Goal: Information Seeking & Learning: Learn about a topic

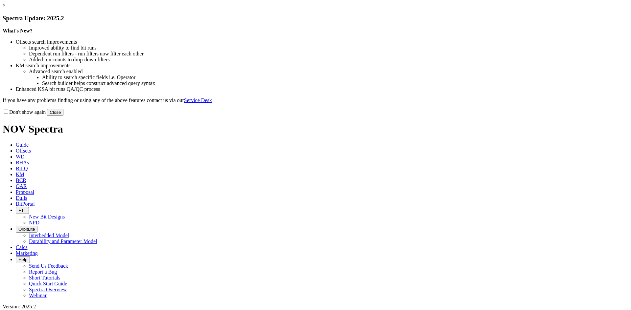
click at [6, 8] on link "×" at bounding box center [4, 6] width 3 height 6
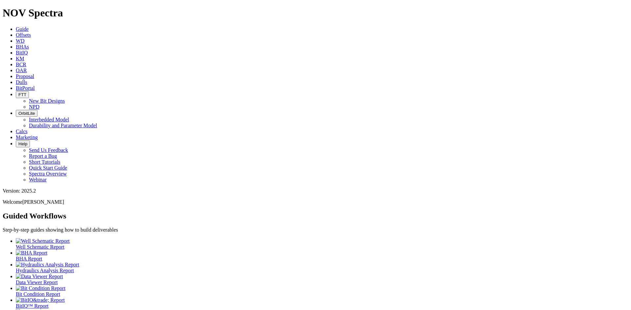
click at [31, 32] on link "Offsets" at bounding box center [23, 35] width 15 height 6
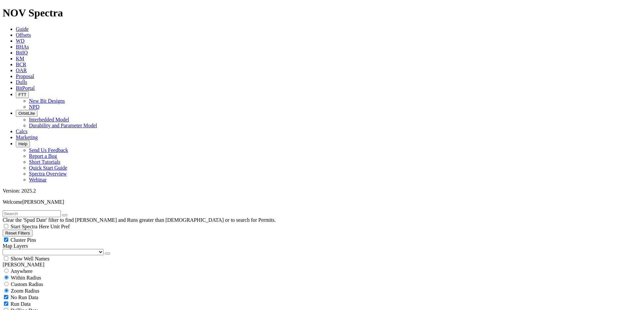
click at [27, 79] on span "Dulls" at bounding box center [21, 82] width 11 height 6
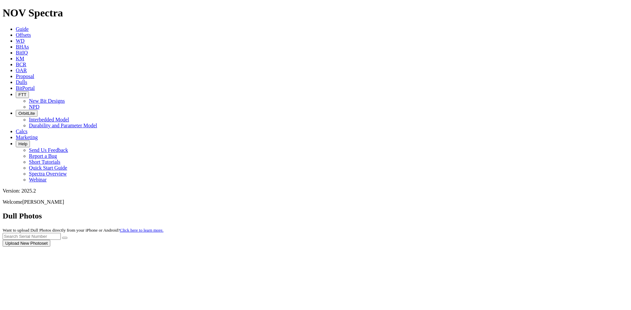
click at [497, 247] on div at bounding box center [315, 247] width 625 height 0
click at [61, 233] on input "text" at bounding box center [32, 236] width 58 height 7
type input "a320677"
click at [67, 237] on button "submit" at bounding box center [64, 238] width 5 height 2
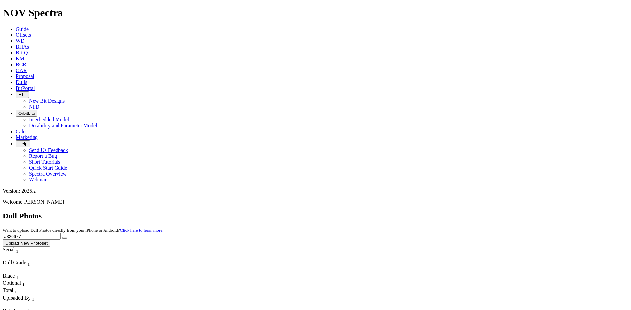
drag, startPoint x: 444, startPoint y: 37, endPoint x: 377, endPoint y: 51, distance: 68.9
type input "a312647"
click at [67, 237] on button "submit" at bounding box center [64, 238] width 5 height 2
click at [31, 32] on span "Offsets" at bounding box center [23, 35] width 15 height 6
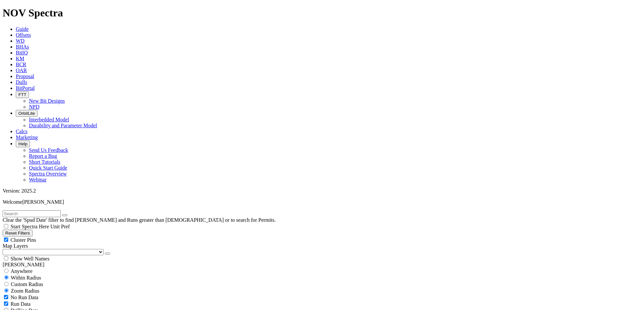
scroll to position [164, 0]
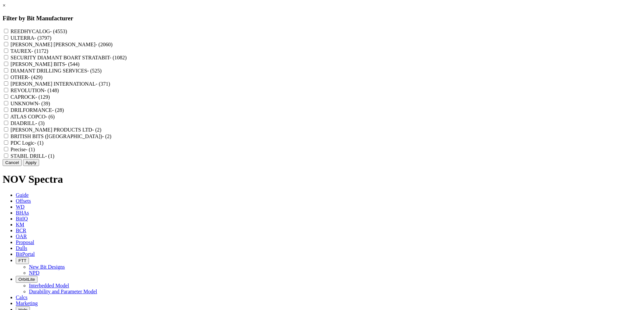
click at [67, 32] on label "REEDHYCALOG - (4553)" at bounding box center [39, 32] width 57 height 6
click at [8, 32] on input "REEDHYCALOG - (4553)" at bounding box center [6, 31] width 4 height 4
checkbox input "true"
drag, startPoint x: 346, startPoint y: 242, endPoint x: 191, endPoint y: 236, distance: 155.5
click at [39, 166] on button "Apply" at bounding box center [31, 162] width 16 height 7
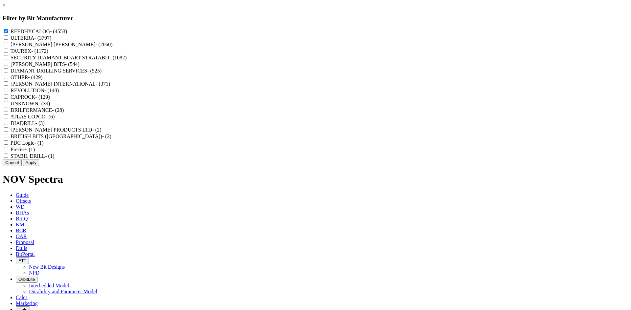
checkbox input "false"
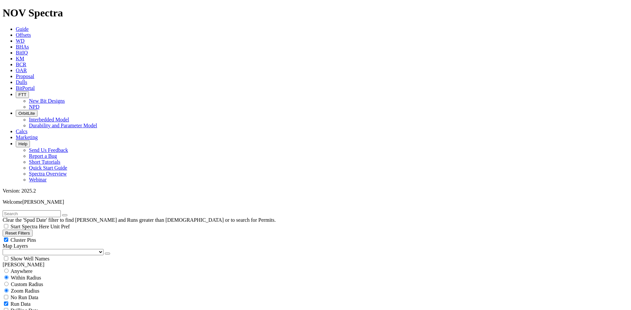
scroll to position [197, 0]
select select "? number:11 ?"
click at [84, 237] on div "Cluster Pins" at bounding box center [315, 240] width 625 height 7
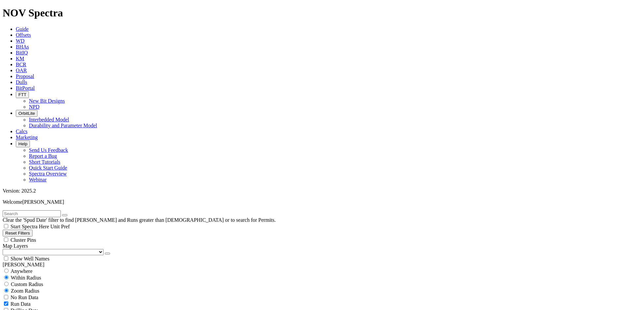
checkbox input "false"
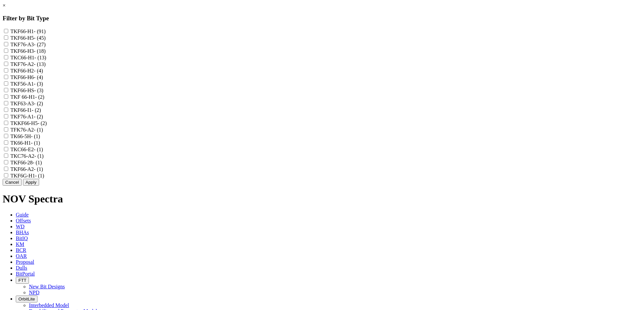
click at [46, 47] on label "TKF76-A3 - (27)" at bounding box center [28, 45] width 35 height 6
click at [8, 46] on input "TKF76-A3 - (27)" at bounding box center [6, 44] width 4 height 4
checkbox input "true"
click at [46, 67] on label "TKF76-A2 - (13)" at bounding box center [28, 64] width 35 height 6
click at [8, 66] on input "TKF76-A2 - (13)" at bounding box center [6, 64] width 4 height 4
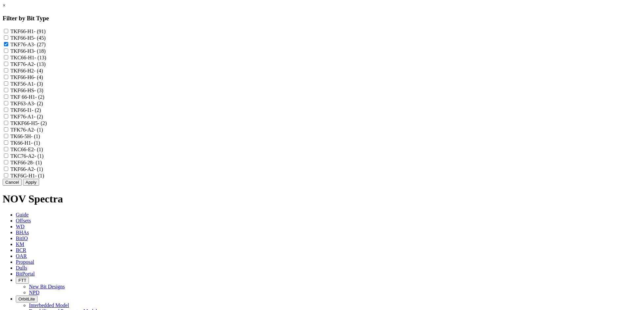
checkbox input "true"
click at [43, 133] on label "TFK76-A2 - (1)" at bounding box center [27, 130] width 33 height 6
click at [8, 132] on input "TFK76-A2 - (1)" at bounding box center [6, 129] width 4 height 4
checkbox input "true"
click at [43, 120] on label "TKF76-A1 - (2)" at bounding box center [27, 117] width 33 height 6
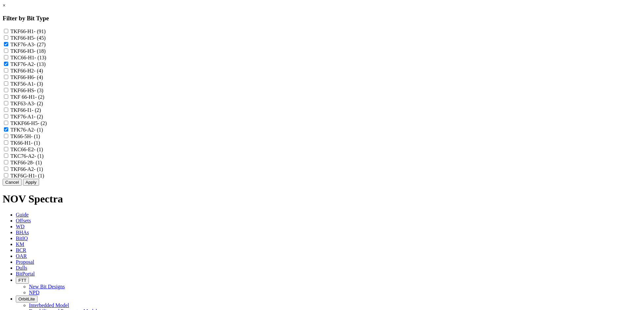
click at [8, 119] on input "TKF76-A1 - (2)" at bounding box center [6, 116] width 4 height 4
checkbox input "true"
click at [44, 159] on label "TKC76-A2 - (1)" at bounding box center [27, 156] width 33 height 6
click at [8, 158] on input "TKC76-A2 - (1)" at bounding box center [6, 156] width 4 height 4
checkbox input "true"
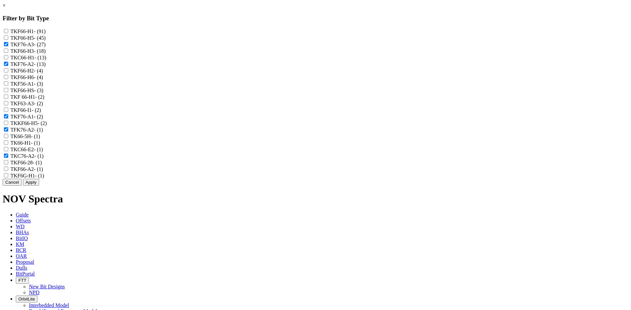
click at [39, 186] on button "Apply" at bounding box center [31, 182] width 16 height 7
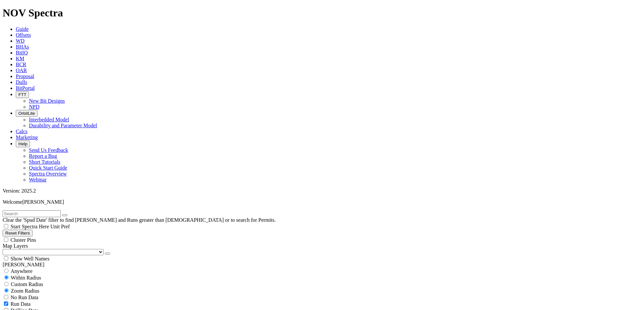
scroll to position [2236, 0]
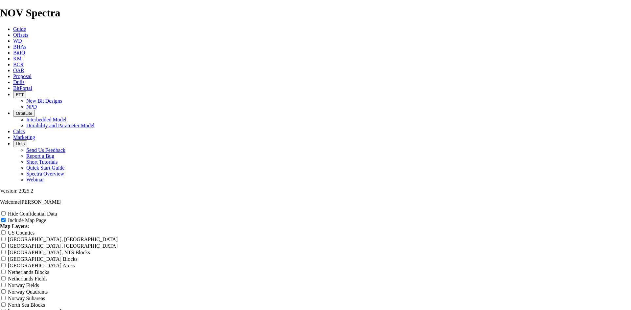
click at [57, 211] on label "Hide Confidential Data" at bounding box center [32, 214] width 49 height 6
click at [6, 212] on input "Hide Confidential Data" at bounding box center [3, 214] width 4 height 4
checkbox input "true"
drag, startPoint x: 372, startPoint y: 48, endPoint x: 208, endPoint y: 68, distance: 165.4
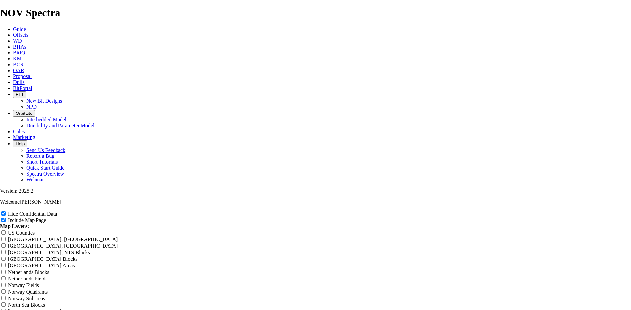
type input "1"
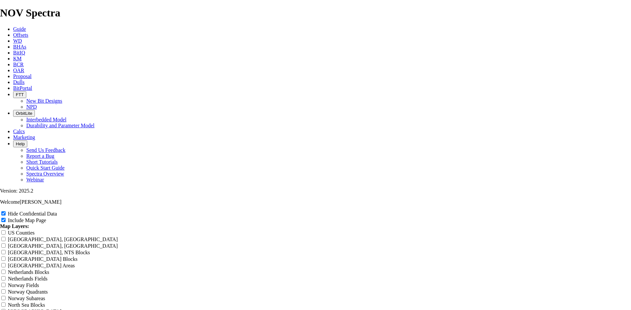
type input "1"
type input "11"
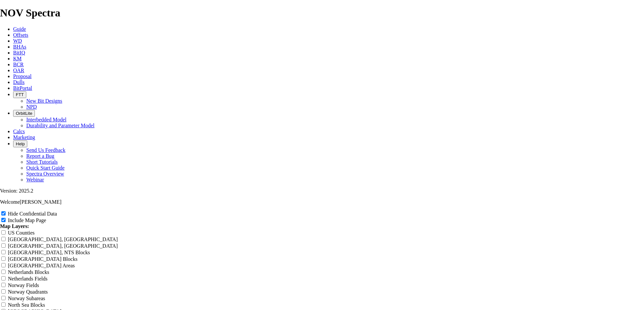
type input "11"
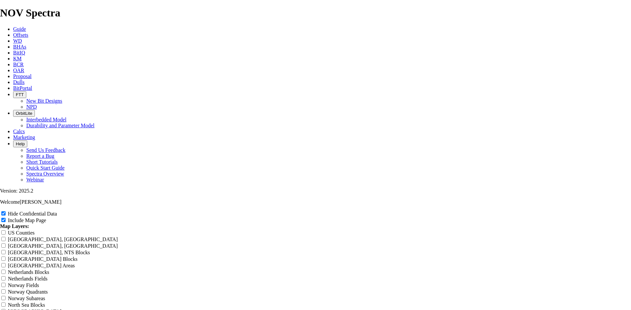
type input "11"
type input "11 T"
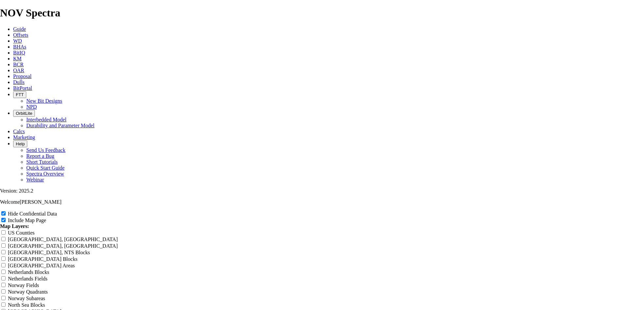
type input "11 T"
type input "11 TK"
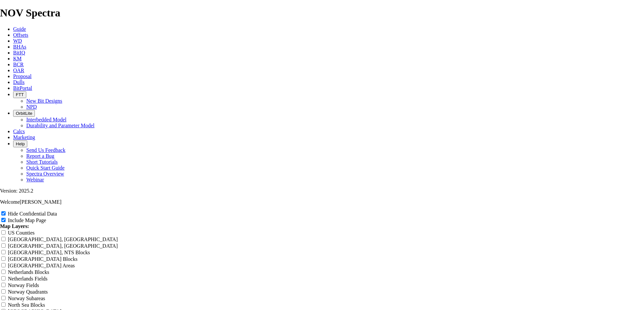
type input "11 TK"
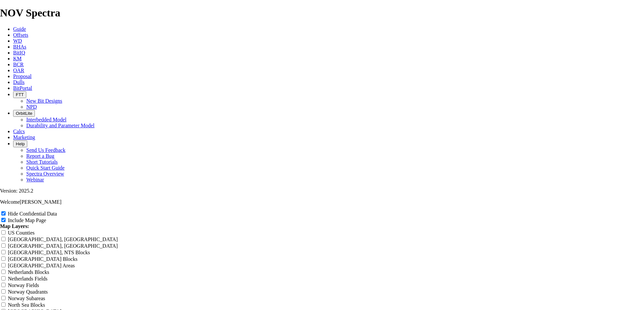
type input "11 TK"
type input "11 TKF"
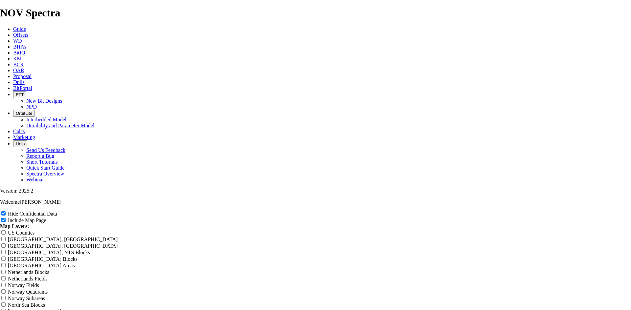
type input "11 TKF"
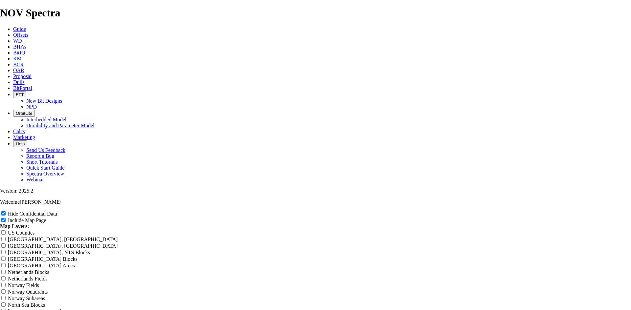
type input "11 TKF7"
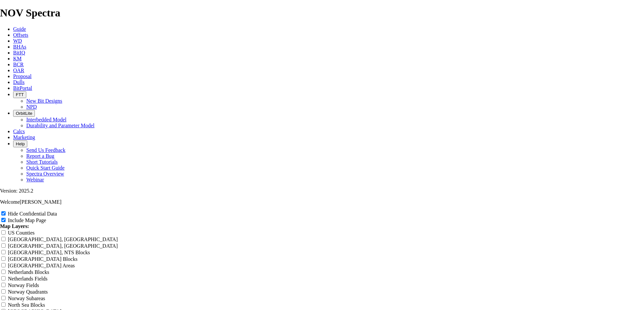
type input "11 TKF7"
type input "11 TKF76"
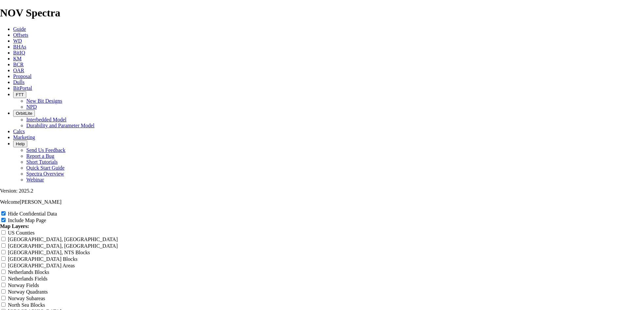
type input "11 TKF76"
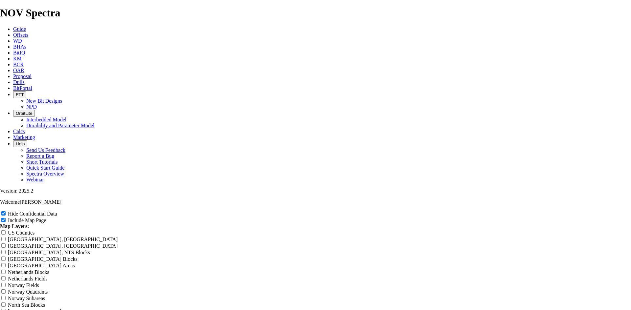
type input "11 TKF76"
type input "11 TKF76 A"
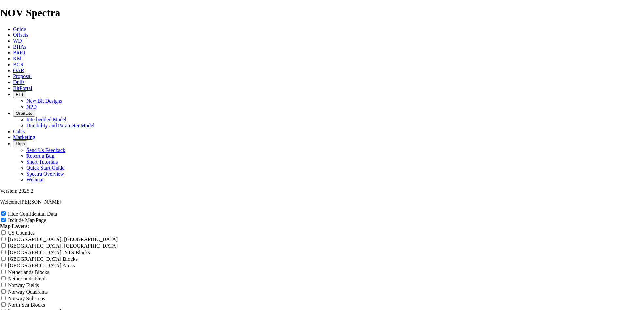
type input "11 TKF76 A"
type input "11 TKF76"
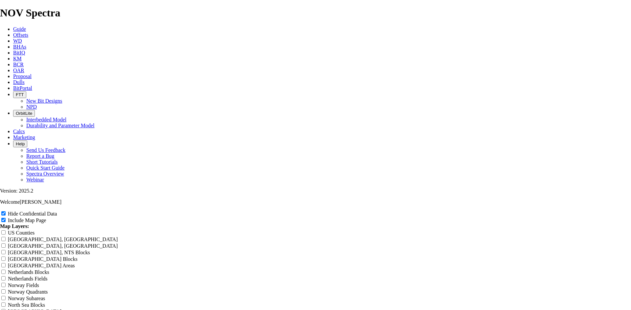
type input "11 TKF76"
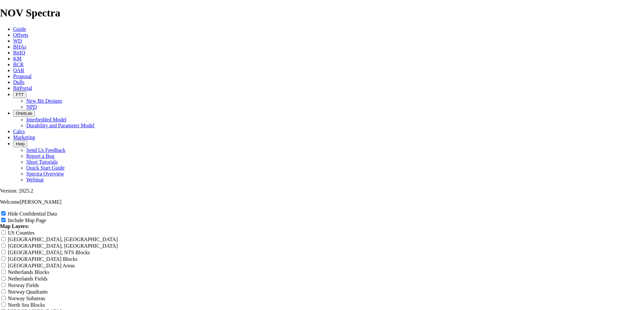
type input "11 TKF76"
type input "11 TKF76 O"
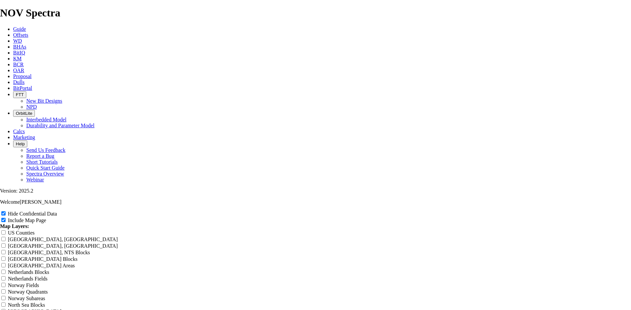
type input "11 TKF76 O"
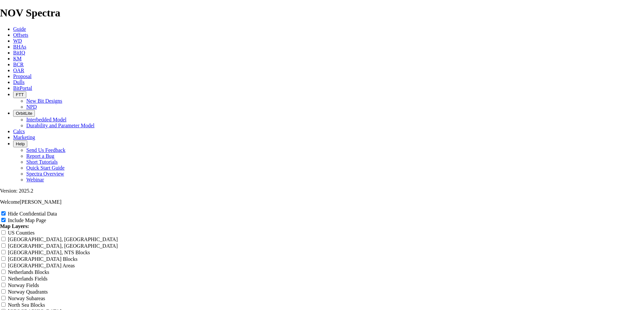
type input "11 TKF76 Of"
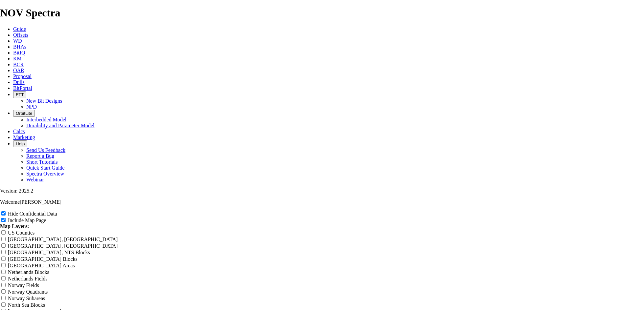
type input "11 TKF76 Of"
type input "11 TKF76 Off"
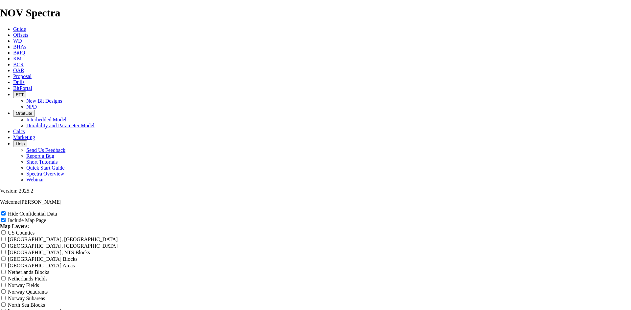
type input "11 TKF76 Off"
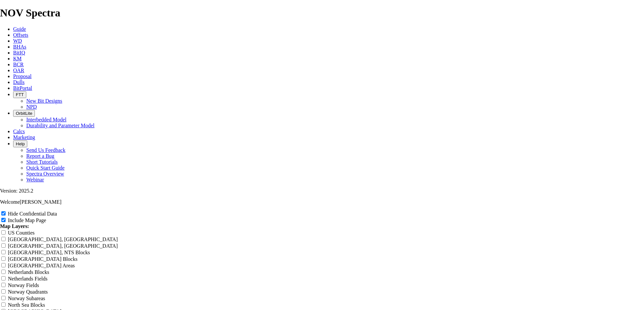
type input "11 TKF76 Off"
type input "11 TKF76 Offs"
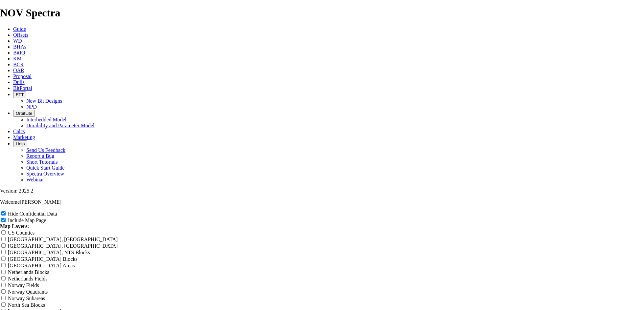
type input "11 TKF76 Offs"
type input "11 TKF76 Offst"
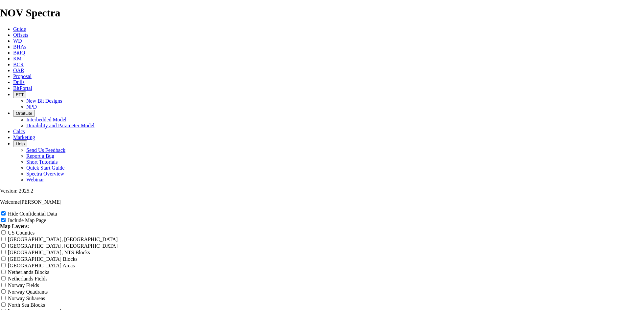
type input "11 TKF76 Offst"
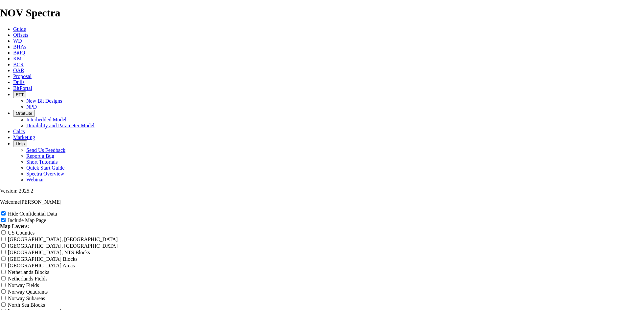
type input "11 TKF76 Offst"
type input "11 TKF76 Offste"
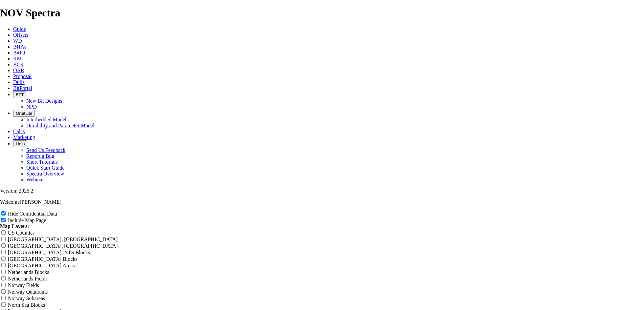
type input "11 TKF76 Offste"
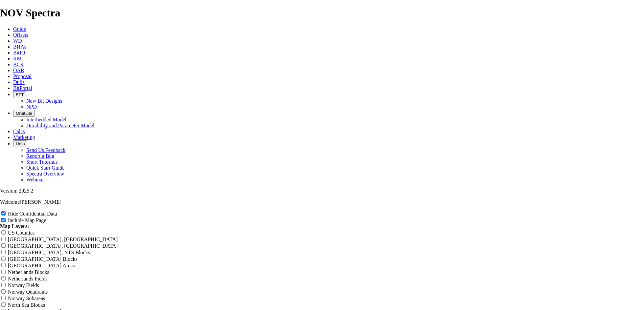
type input "11 TKF76 Offstes"
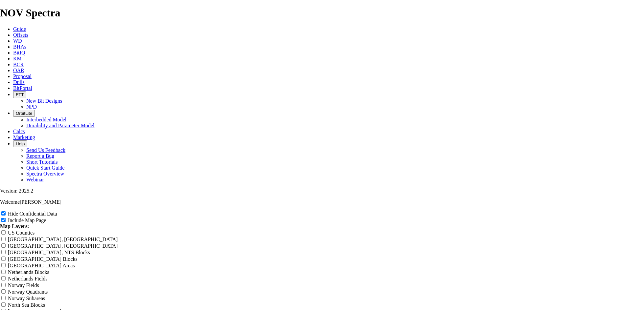
type input "11 TKF76 Offstes"
type input "11 TKF76 Offste"
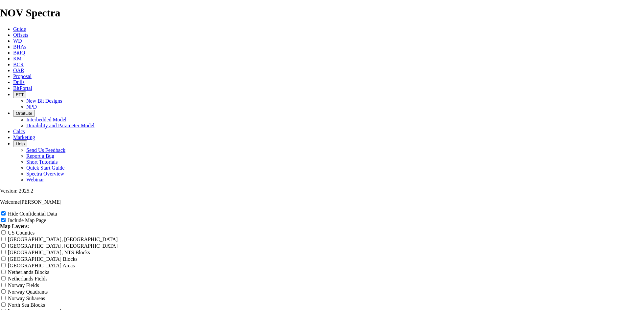
type input "11 TKF76 Offste"
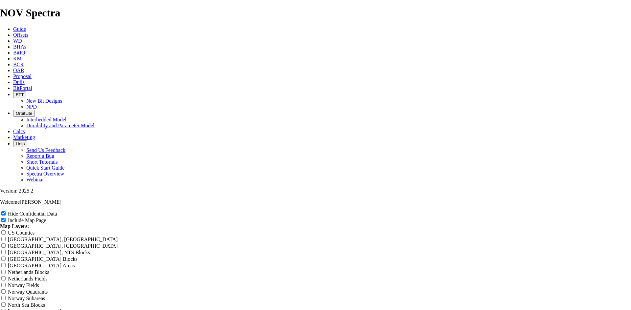
type input "11 TKF76 Offste"
type input "11 TKF76 Offst"
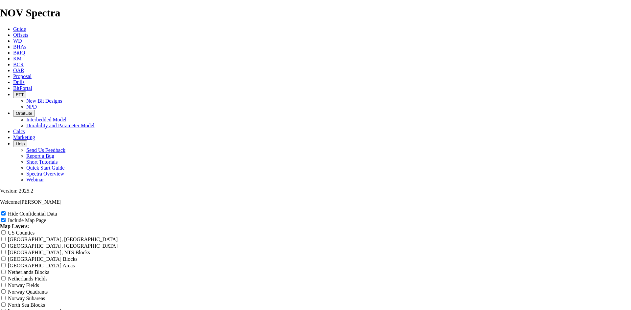
type input "11 TKF76 Offst"
type input "11 TKF76 Offs"
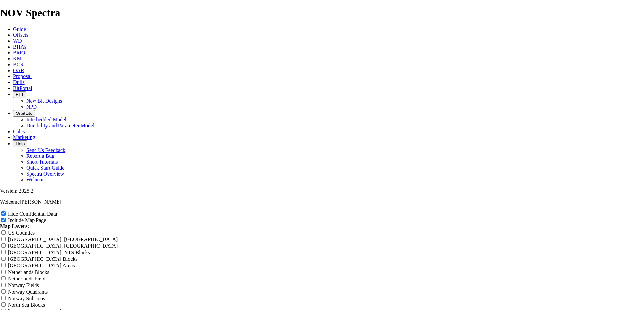
type input "11 TKF76 Offs"
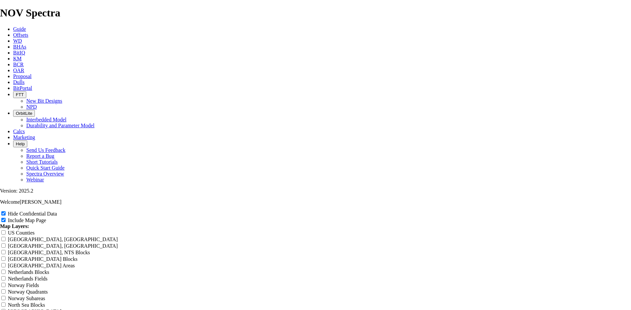
type input "11 TKF76 Offs"
type input "11 TKF76 Offse"
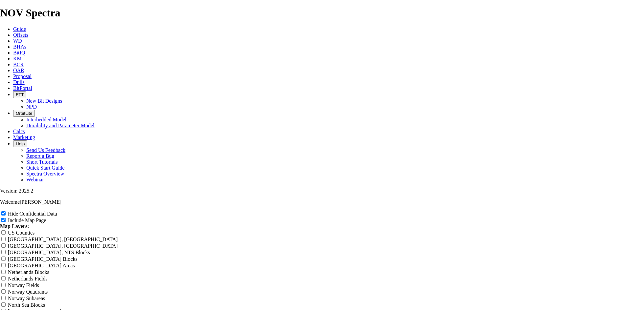
type input "11 TKF76 Offse"
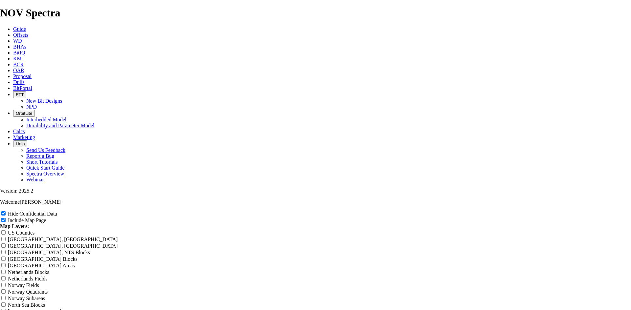
type input "11 TKF76 Offset"
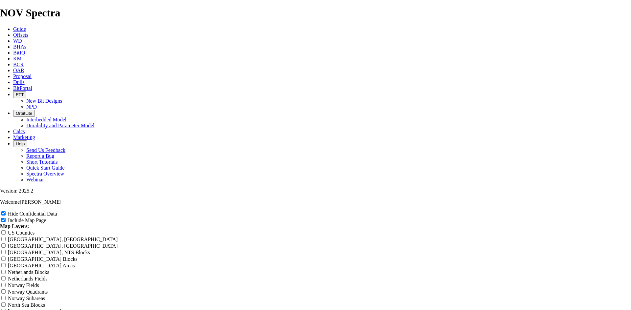
type input "11 TKF76 Offset"
type input "11 TKF76 Offsets"
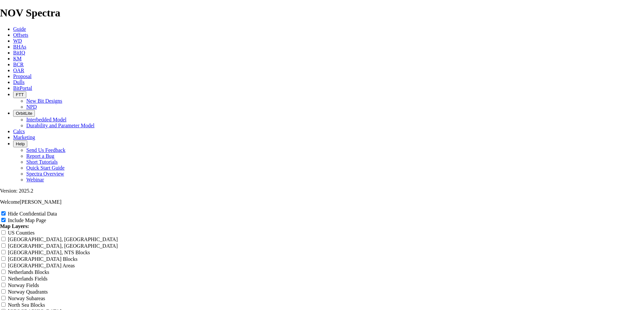
type input "11 TKF76 Offsets"
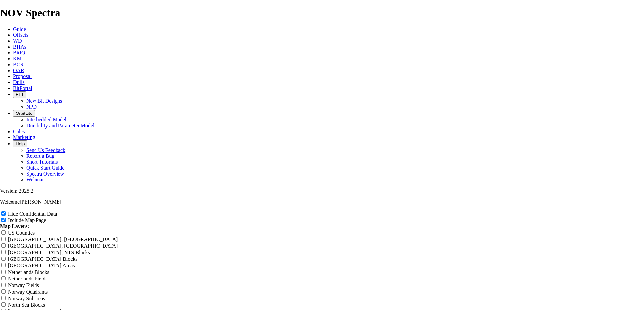
type input "11 TKF76 Offsets"
radio input "true"
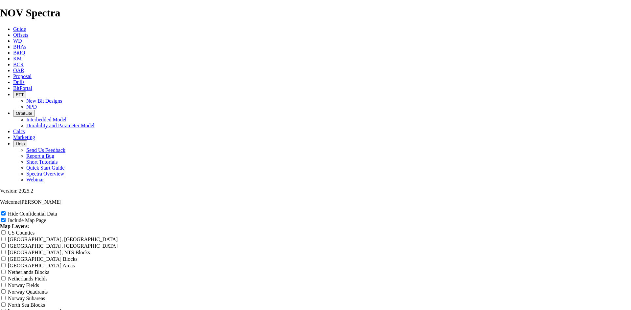
scroll to position [1051, 0]
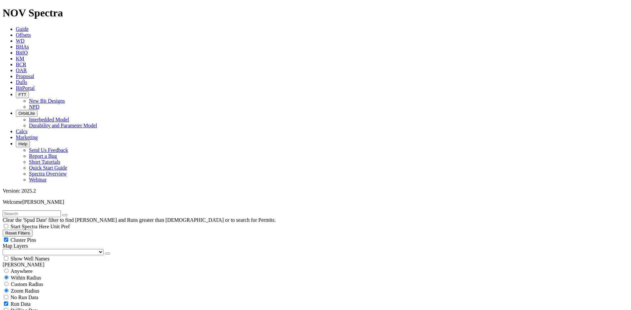
scroll to position [197, 0]
select select
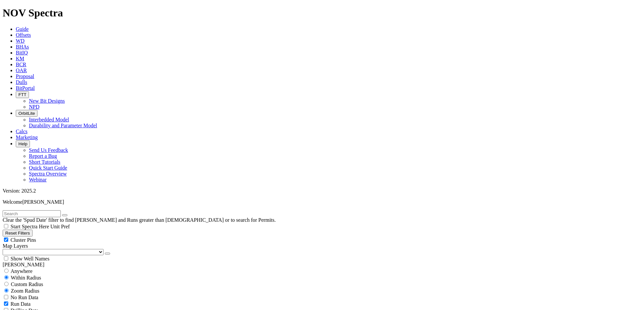
scroll to position [230, 0]
click at [28, 230] on button "Reset Filters" at bounding box center [18, 233] width 30 height 7
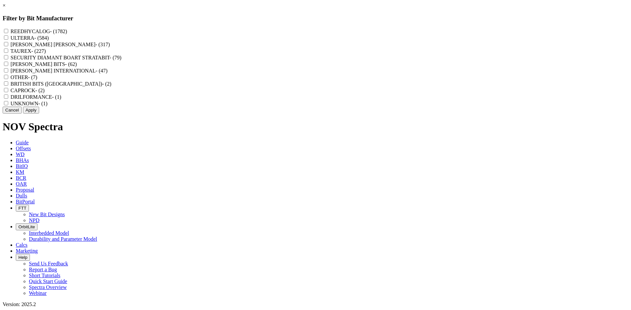
click at [67, 33] on label "REEDHYCALOG - (1782)" at bounding box center [39, 32] width 57 height 6
click at [8, 33] on input "REEDHYCALOG - (1782)" at bounding box center [6, 31] width 4 height 4
click at [39, 114] on button "Apply" at bounding box center [31, 110] width 16 height 7
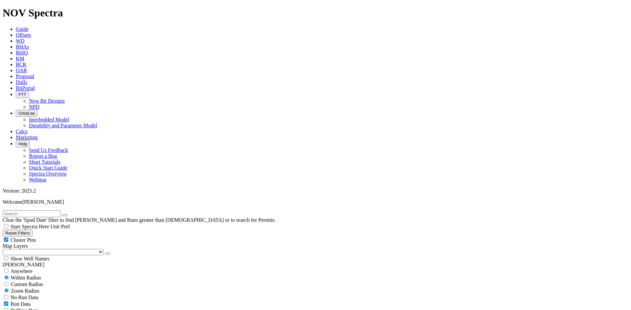
click at [94, 237] on div "Cluster Pins" at bounding box center [315, 240] width 625 height 7
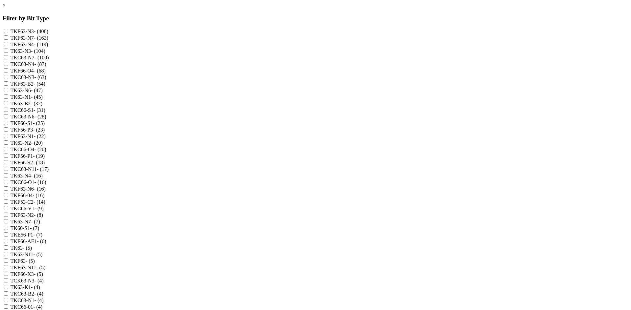
scroll to position [164, 0]
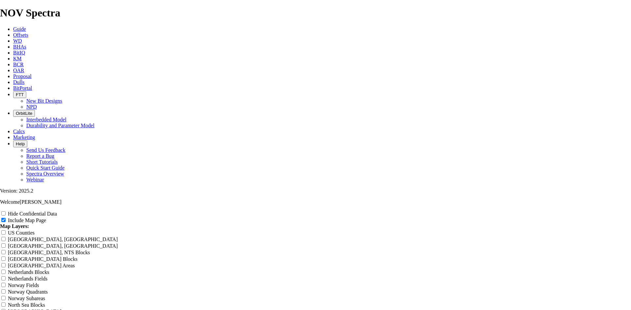
click at [57, 211] on label "Hide Confidential Data" at bounding box center [32, 214] width 49 height 6
click at [6, 212] on input "Hide Confidential Data" at bounding box center [3, 214] width 4 height 4
